Goal: Find specific page/section: Find specific page/section

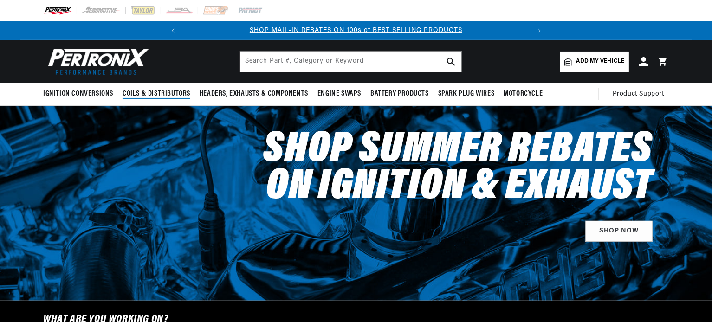
click at [186, 95] on span "Coils & Distributors" at bounding box center [157, 94] width 68 height 10
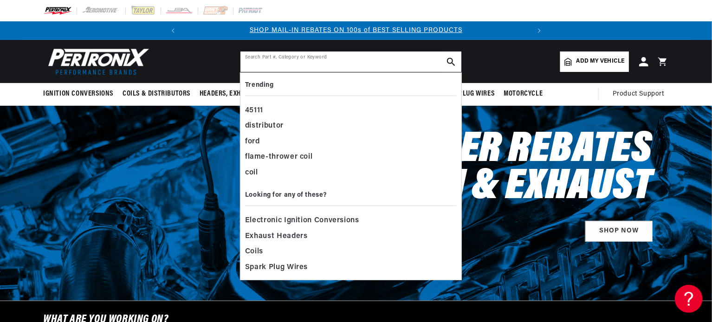
click at [365, 62] on input "text" at bounding box center [351, 62] width 221 height 20
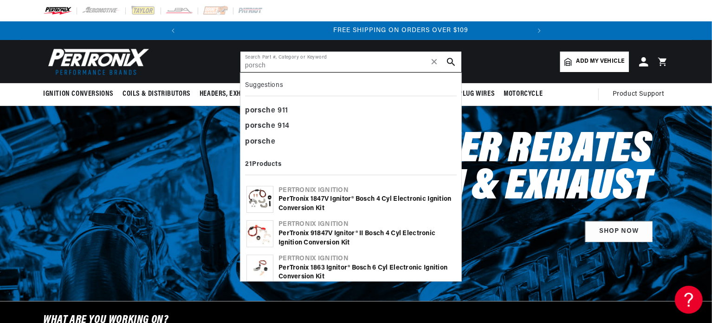
scroll to position [0, 346]
click at [268, 139] on b "porsch" at bounding box center [258, 141] width 26 height 7
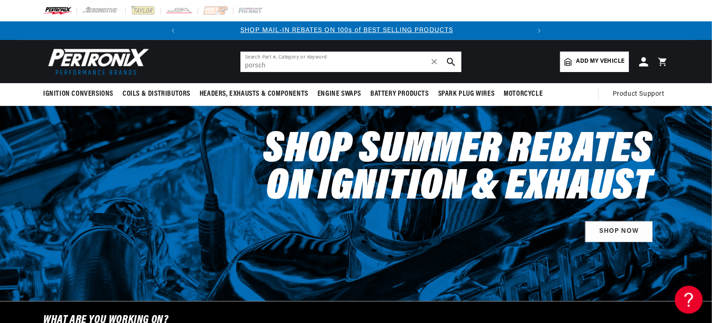
scroll to position [0, 0]
click at [289, 64] on input "porsch" at bounding box center [351, 62] width 221 height 20
click at [295, 64] on input "porsch" at bounding box center [351, 62] width 221 height 20
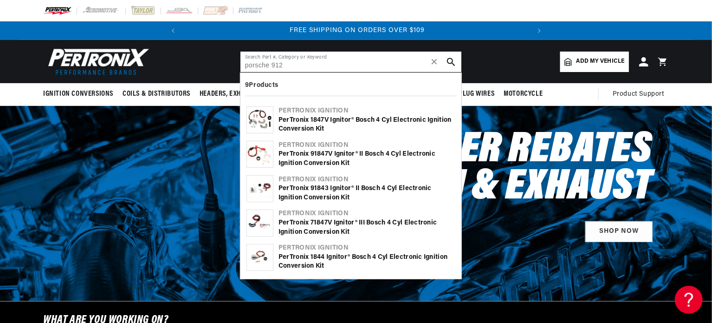
type input "porsche 912"
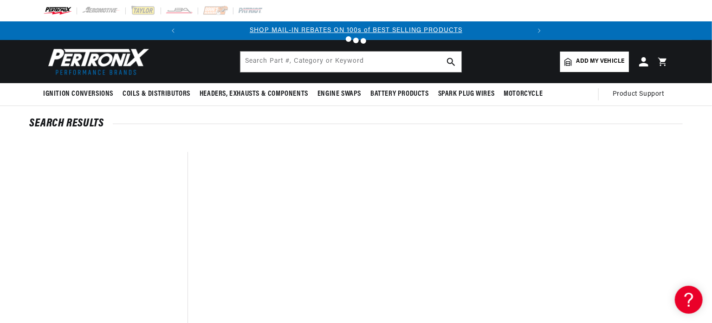
type input "porsche"
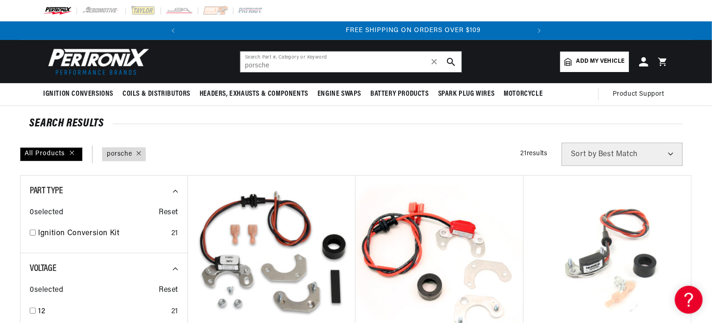
scroll to position [0, 346]
drag, startPoint x: 712, startPoint y: 44, endPoint x: 713, endPoint y: 66, distance: 22.3
click at [712, 66] on html "Skip to content Your cart Your cart is empty Get the right parts the first time…" at bounding box center [356, 161] width 712 height 323
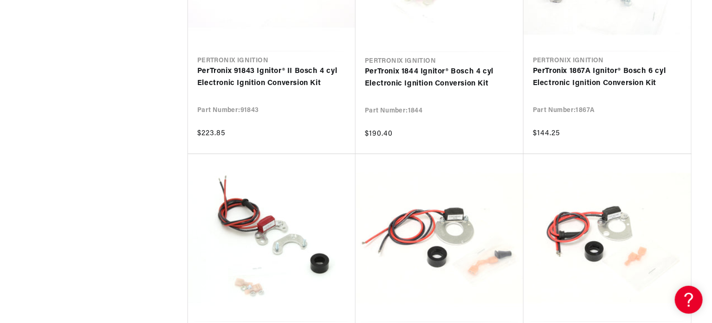
scroll to position [944, 0]
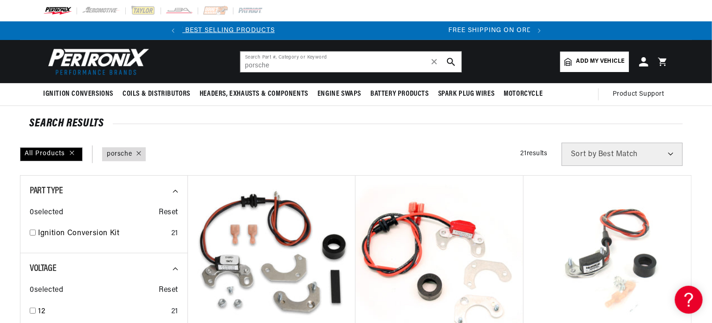
scroll to position [0, 346]
